Goal: Information Seeking & Learning: Find contact information

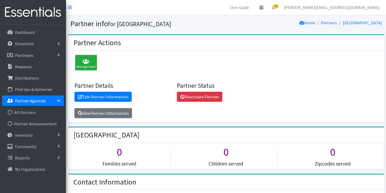
scroll to position [409, 0]
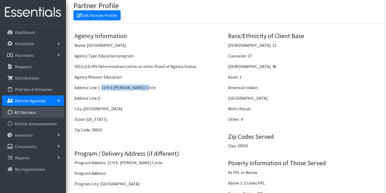
click at [29, 112] on link "All Partners" at bounding box center [33, 112] width 62 height 11
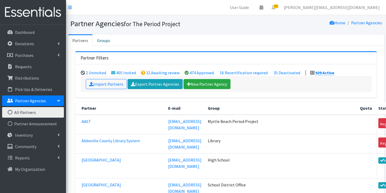
scroll to position [15154, 0]
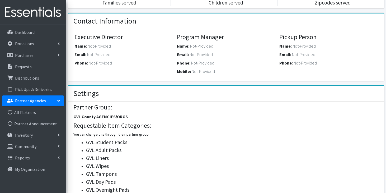
scroll to position [151, 0]
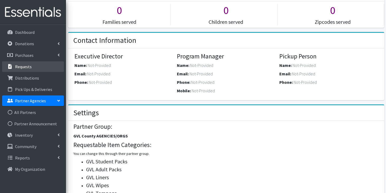
click at [20, 67] on p "Requests" at bounding box center [23, 66] width 17 height 5
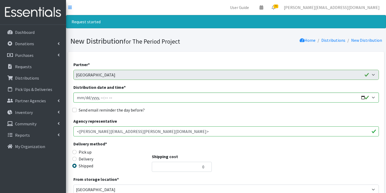
scroll to position [61, 0]
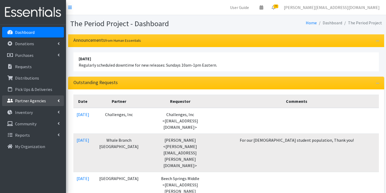
click at [23, 99] on p "Partner Agencies" at bounding box center [30, 100] width 31 height 5
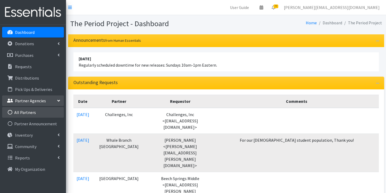
click at [21, 112] on link "All Partners" at bounding box center [33, 112] width 62 height 11
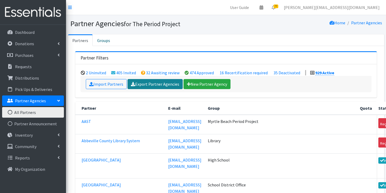
scroll to position [3346, 0]
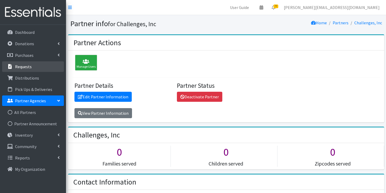
click at [35, 67] on link "Requests" at bounding box center [33, 66] width 62 height 11
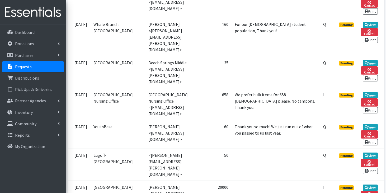
scroll to position [166, 0]
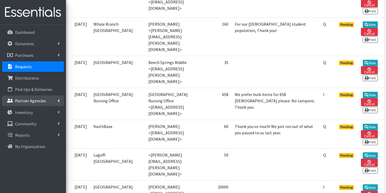
click at [41, 100] on p "Partner Agencies" at bounding box center [30, 100] width 31 height 5
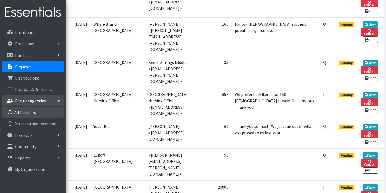
click at [38, 112] on link "All Partners" at bounding box center [33, 112] width 62 height 11
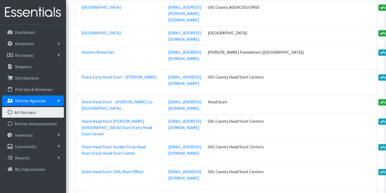
scroll to position [18698, 0]
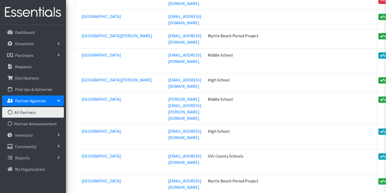
click at [34, 137] on link "Inventory" at bounding box center [33, 135] width 62 height 11
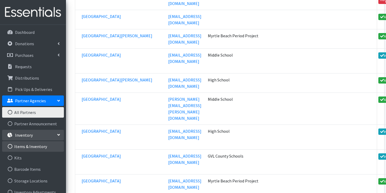
click at [41, 149] on link "Items & Inventory" at bounding box center [33, 146] width 62 height 11
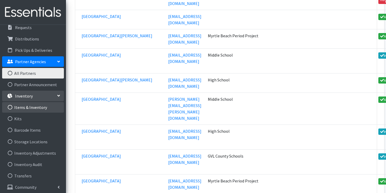
scroll to position [53, 0]
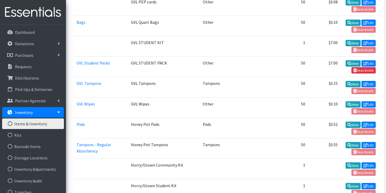
scroll to position [570, 0]
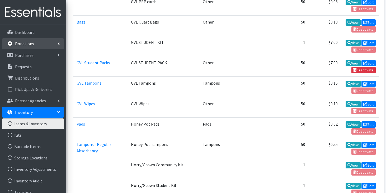
click at [31, 41] on p "Donations" at bounding box center [24, 43] width 19 height 5
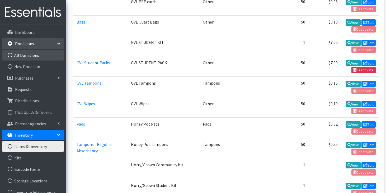
click at [33, 56] on link "All Donations" at bounding box center [33, 55] width 62 height 11
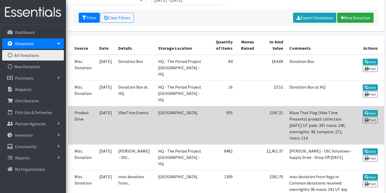
scroll to position [89, 0]
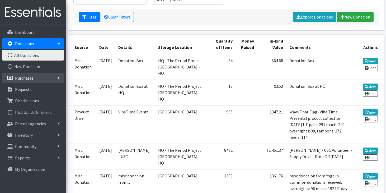
click at [35, 81] on link "Purchases" at bounding box center [33, 78] width 62 height 11
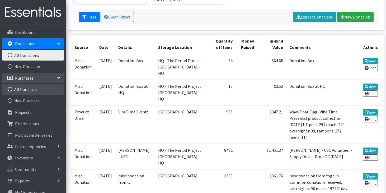
click at [33, 88] on link "All Purchases" at bounding box center [33, 89] width 62 height 11
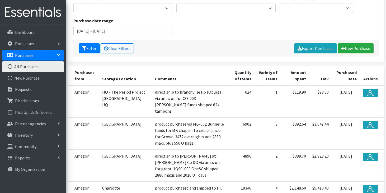
scroll to position [57, 0]
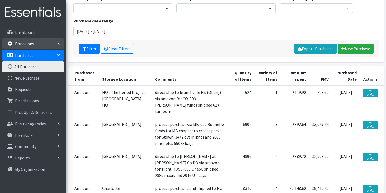
click at [30, 42] on p "Donations" at bounding box center [24, 43] width 19 height 5
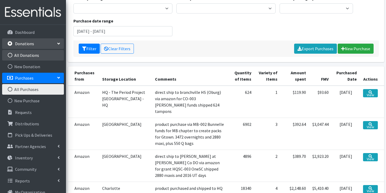
click at [30, 54] on link "All Donations" at bounding box center [33, 55] width 62 height 11
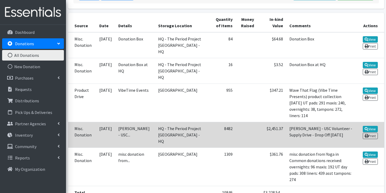
scroll to position [96, 0]
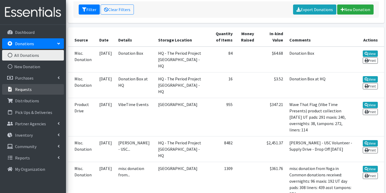
click at [29, 94] on link "Requests" at bounding box center [33, 89] width 62 height 11
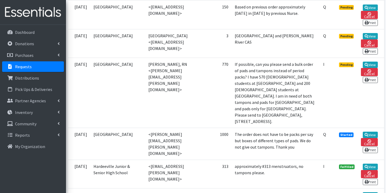
scroll to position [826, 0]
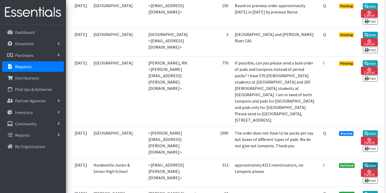
click at [364, 162] on link "View" at bounding box center [370, 165] width 15 height 6
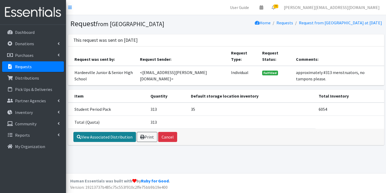
click at [106, 134] on link "View Associated Distribution" at bounding box center [104, 137] width 63 height 10
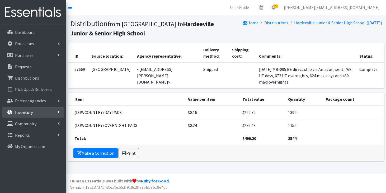
click at [19, 116] on link "Inventory" at bounding box center [33, 112] width 62 height 11
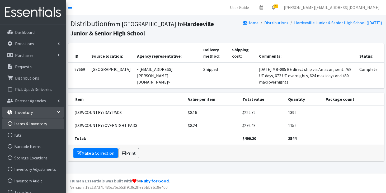
click at [22, 124] on link "Items & Inventory" at bounding box center [33, 123] width 62 height 11
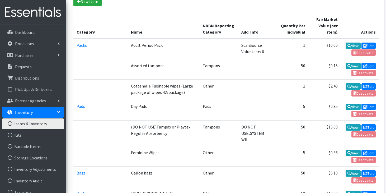
scroll to position [134, 0]
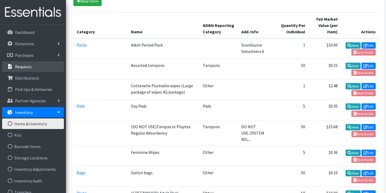
click at [37, 69] on link "Requests" at bounding box center [33, 66] width 62 height 11
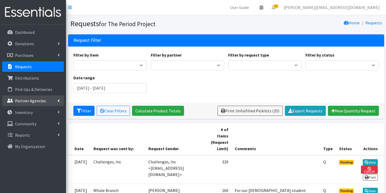
click at [45, 101] on link "Partner Agencies" at bounding box center [33, 100] width 62 height 11
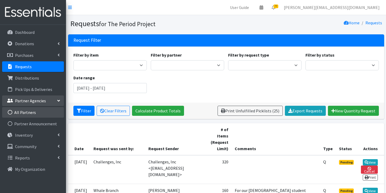
click at [43, 113] on link "All Partners" at bounding box center [33, 112] width 62 height 11
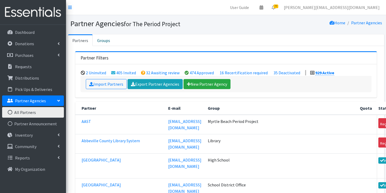
scroll to position [2793, 0]
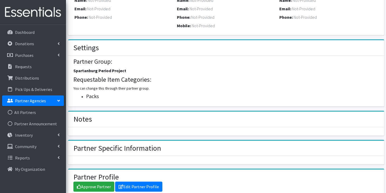
scroll to position [201, 0]
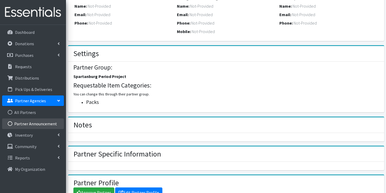
click at [27, 123] on link "Partner Announcement" at bounding box center [33, 123] width 62 height 11
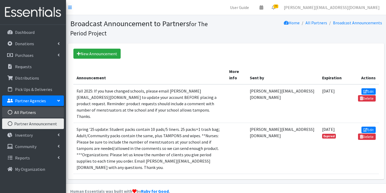
click at [27, 113] on link "All Partners" at bounding box center [33, 112] width 62 height 11
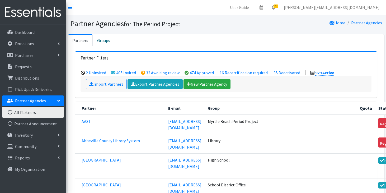
scroll to position [11921, 0]
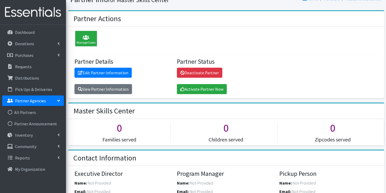
scroll to position [13, 0]
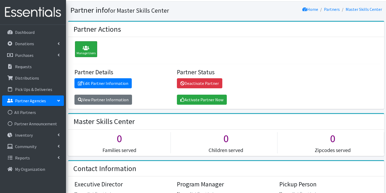
click at [84, 54] on div "Manage Users" at bounding box center [86, 49] width 22 height 16
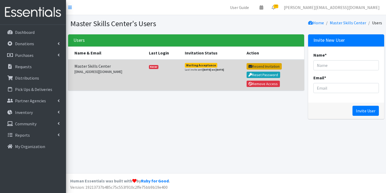
click at [252, 65] on button "Resend Invitation" at bounding box center [264, 66] width 35 height 6
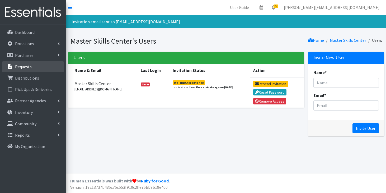
click at [35, 70] on link "Requests" at bounding box center [33, 66] width 62 height 11
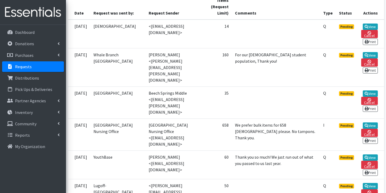
scroll to position [149, 0]
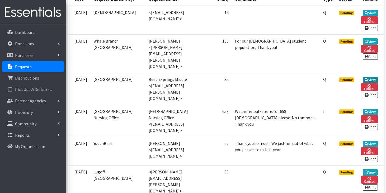
click at [367, 78] on icon at bounding box center [367, 80] width 4 height 4
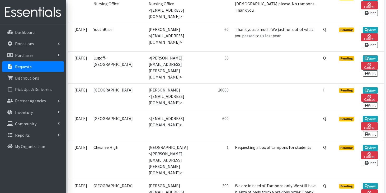
scroll to position [295, 0]
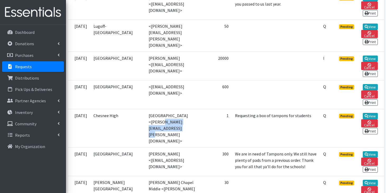
drag, startPoint x: 137, startPoint y: 94, endPoint x: 186, endPoint y: 93, distance: 48.4
click at [186, 109] on td "Chesnee Elementary <monica.bigford@spart2.org>" at bounding box center [176, 128] width 60 height 38
copy td "monica.bigford@spart2.org"
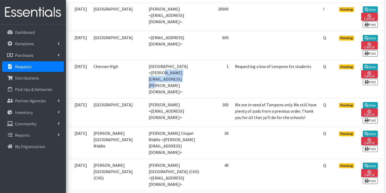
scroll to position [345, 0]
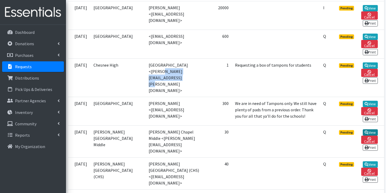
click at [374, 129] on link "View" at bounding box center [370, 132] width 15 height 6
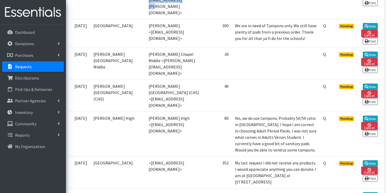
scroll to position [429, 0]
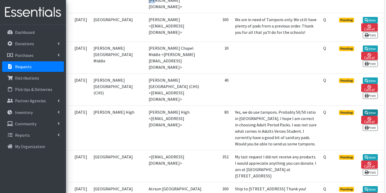
click at [366, 109] on link "View" at bounding box center [370, 112] width 15 height 6
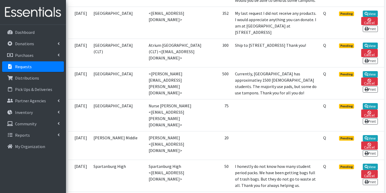
scroll to position [582, 0]
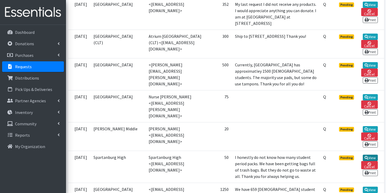
click at [366, 156] on icon at bounding box center [367, 158] width 4 height 4
click at [366, 127] on icon at bounding box center [367, 129] width 4 height 4
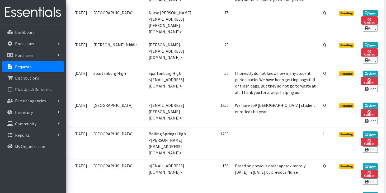
scroll to position [671, 0]
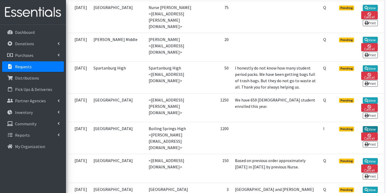
click at [373, 126] on link "View" at bounding box center [370, 129] width 15 height 6
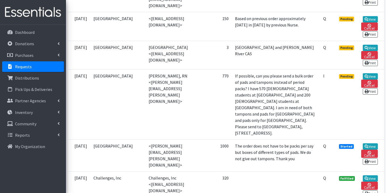
scroll to position [817, 0]
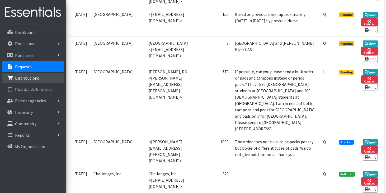
click at [39, 77] on link "Distributions" at bounding box center [33, 78] width 62 height 11
